Goal: Navigation & Orientation: Find specific page/section

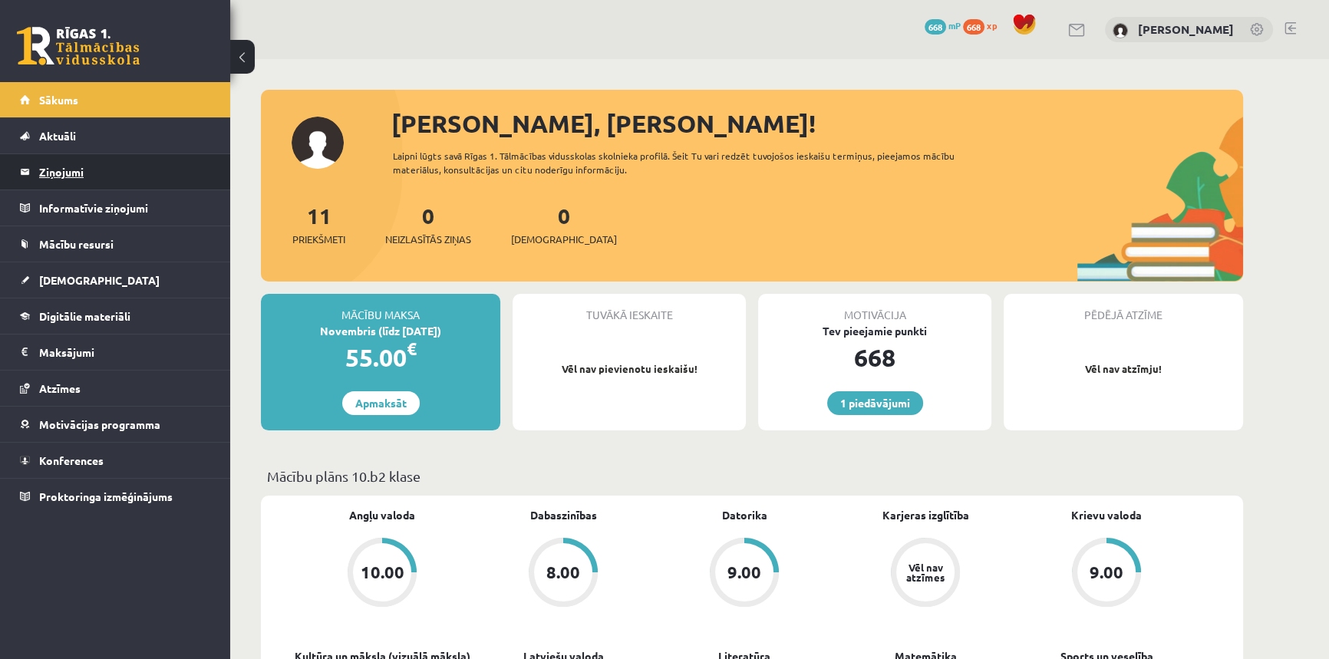
click at [74, 173] on legend "Ziņojumi 0" at bounding box center [125, 171] width 172 height 35
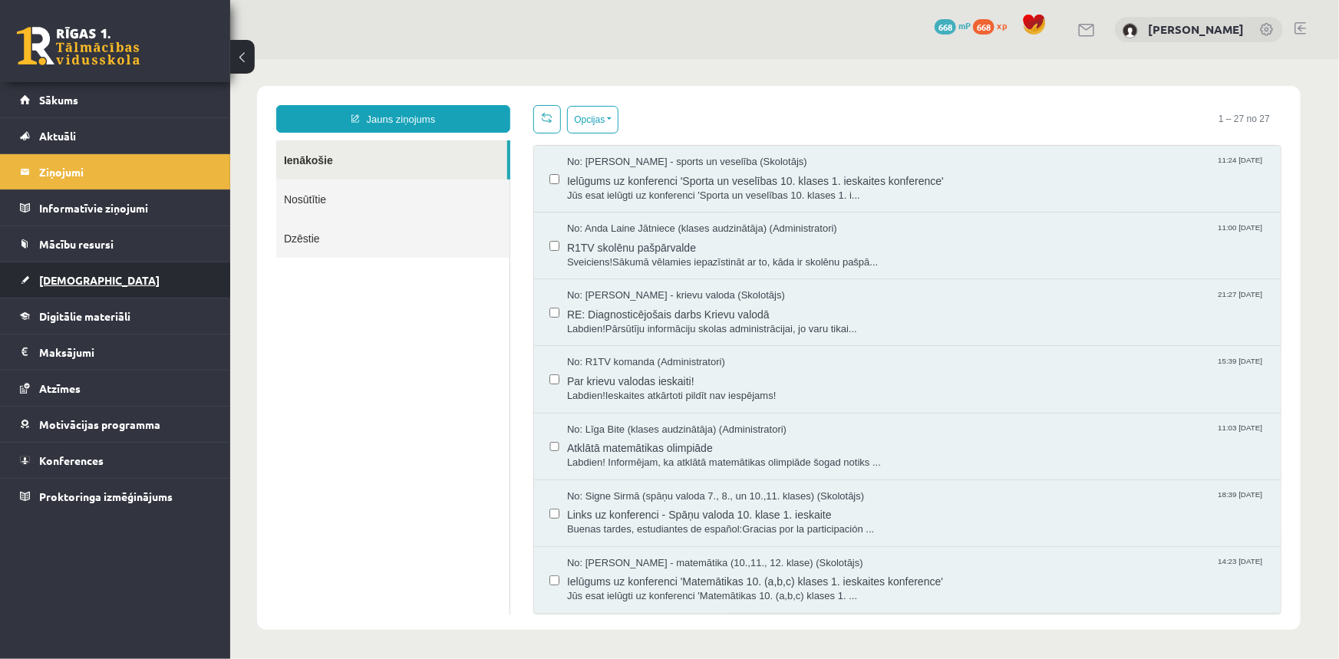
click at [71, 283] on span "[DEMOGRAPHIC_DATA]" at bounding box center [99, 280] width 120 height 14
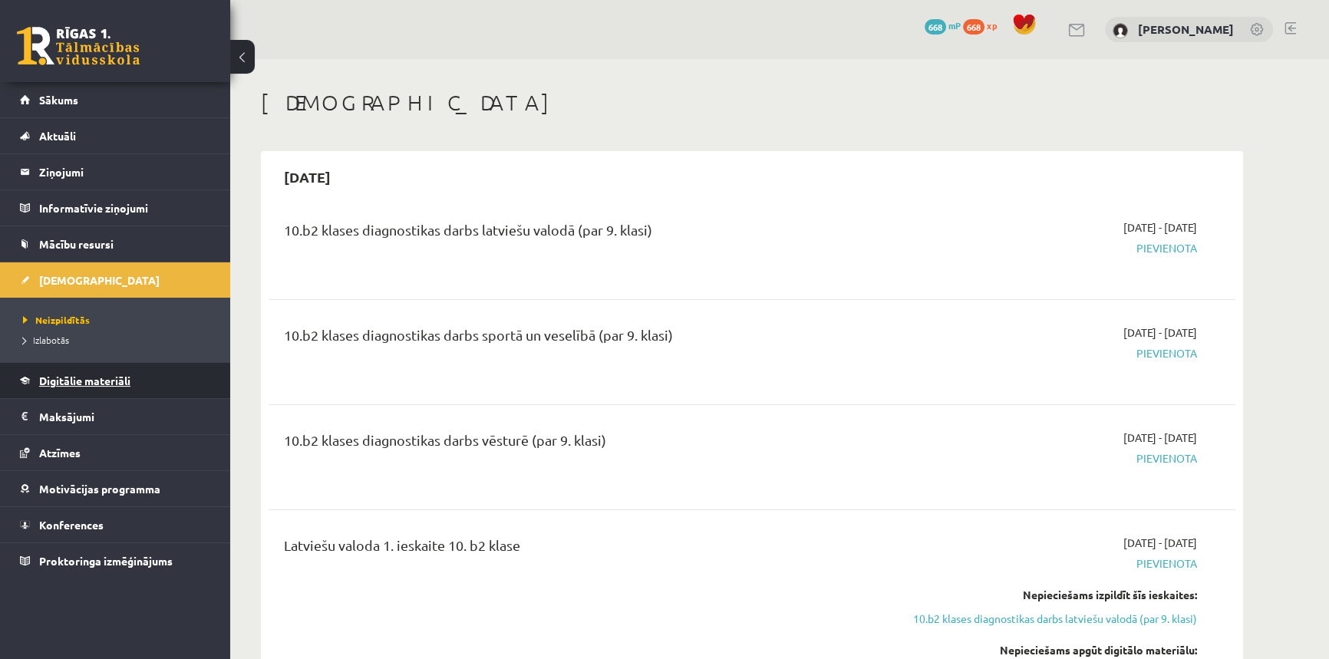
click at [64, 383] on span "Digitālie materiāli" at bounding box center [84, 381] width 91 height 14
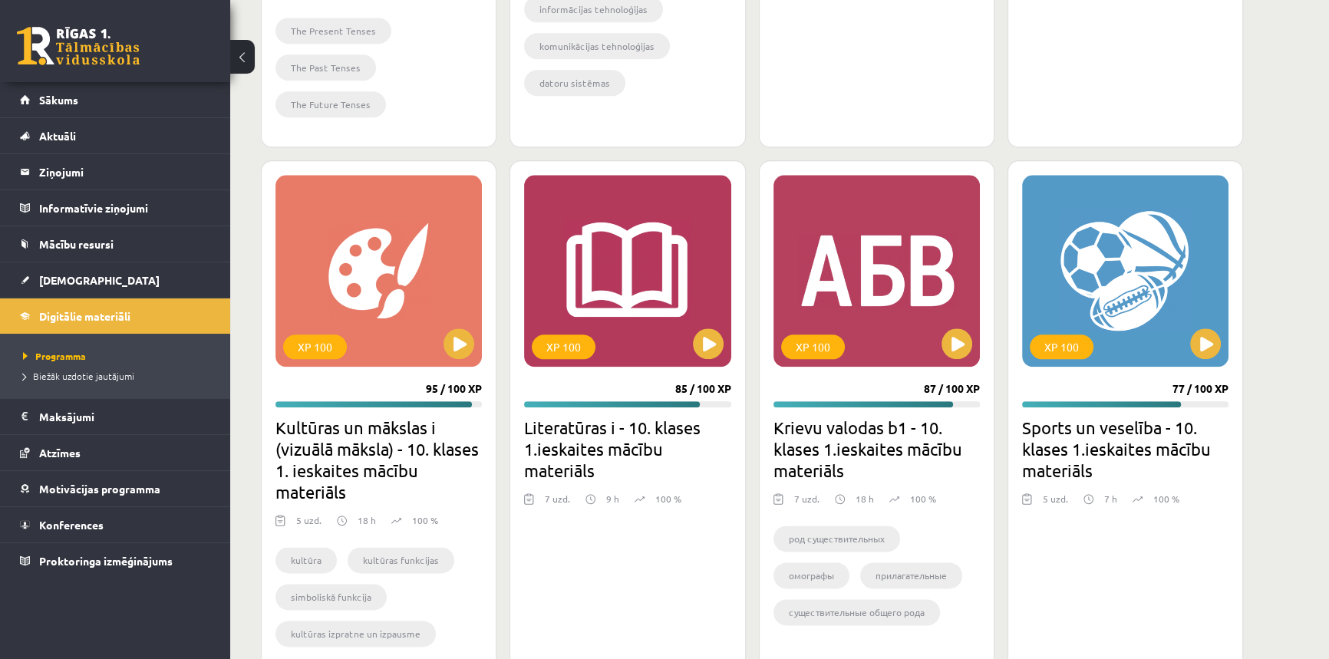
scroll to position [2279, 0]
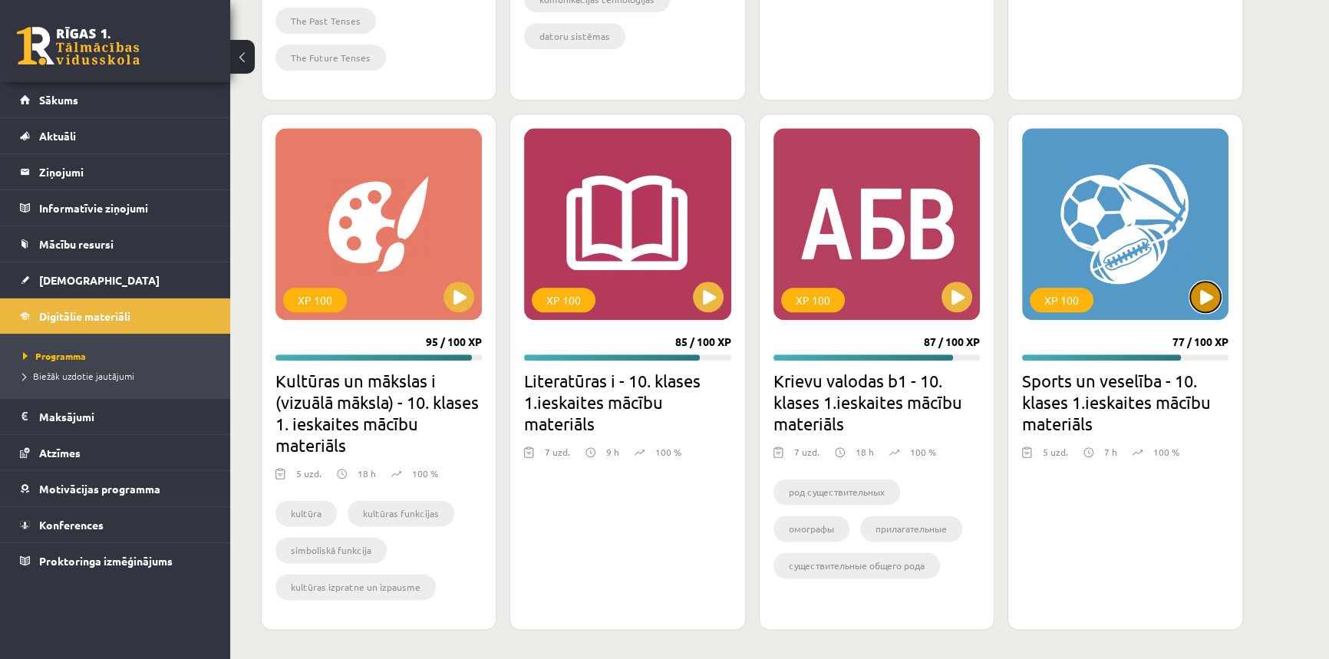
click at [1202, 305] on button at bounding box center [1205, 297] width 31 height 31
